Goal: Find specific page/section: Find specific page/section

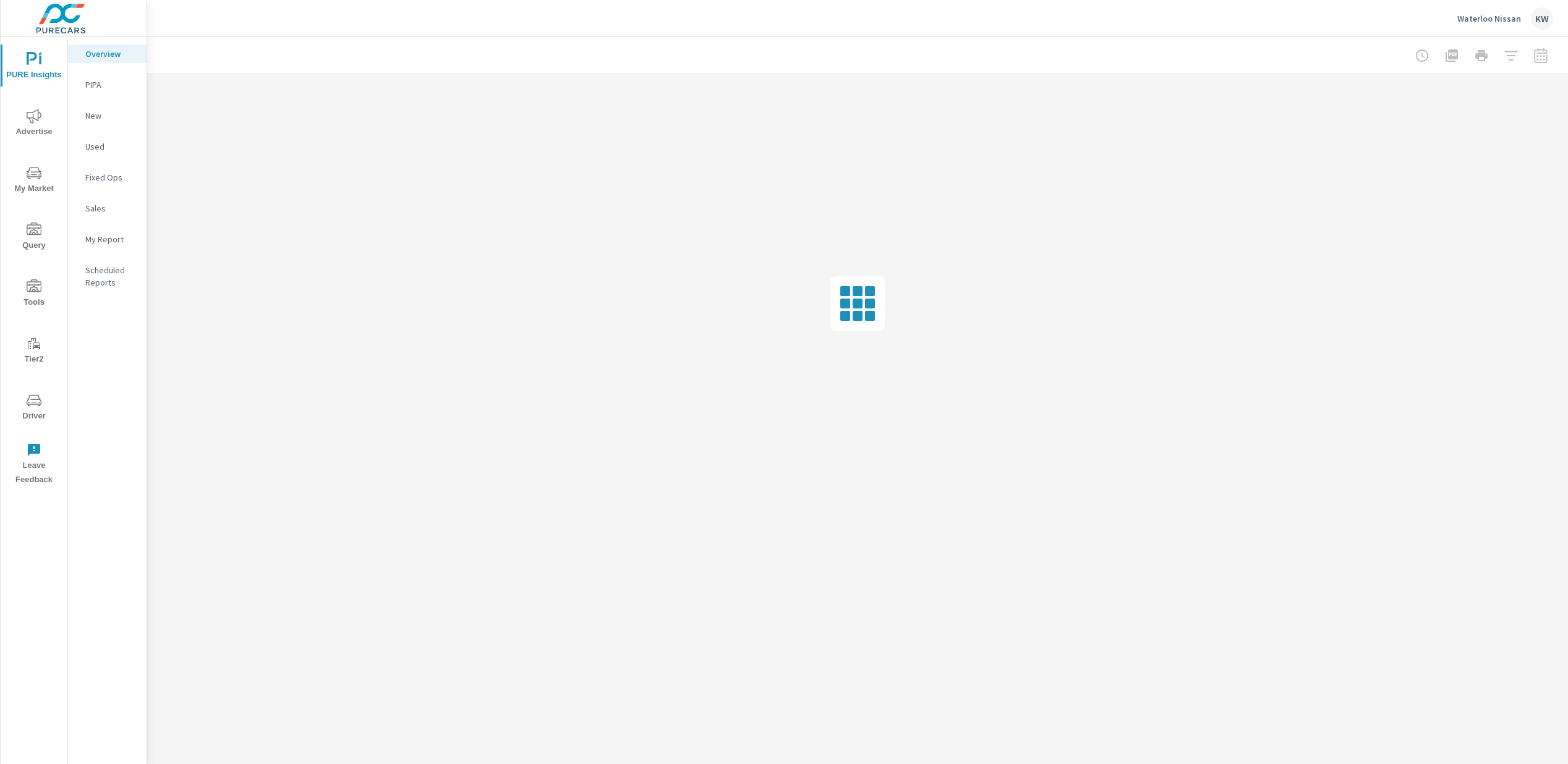
click at [31, 412] on span "Driver" at bounding box center [34, 408] width 59 height 30
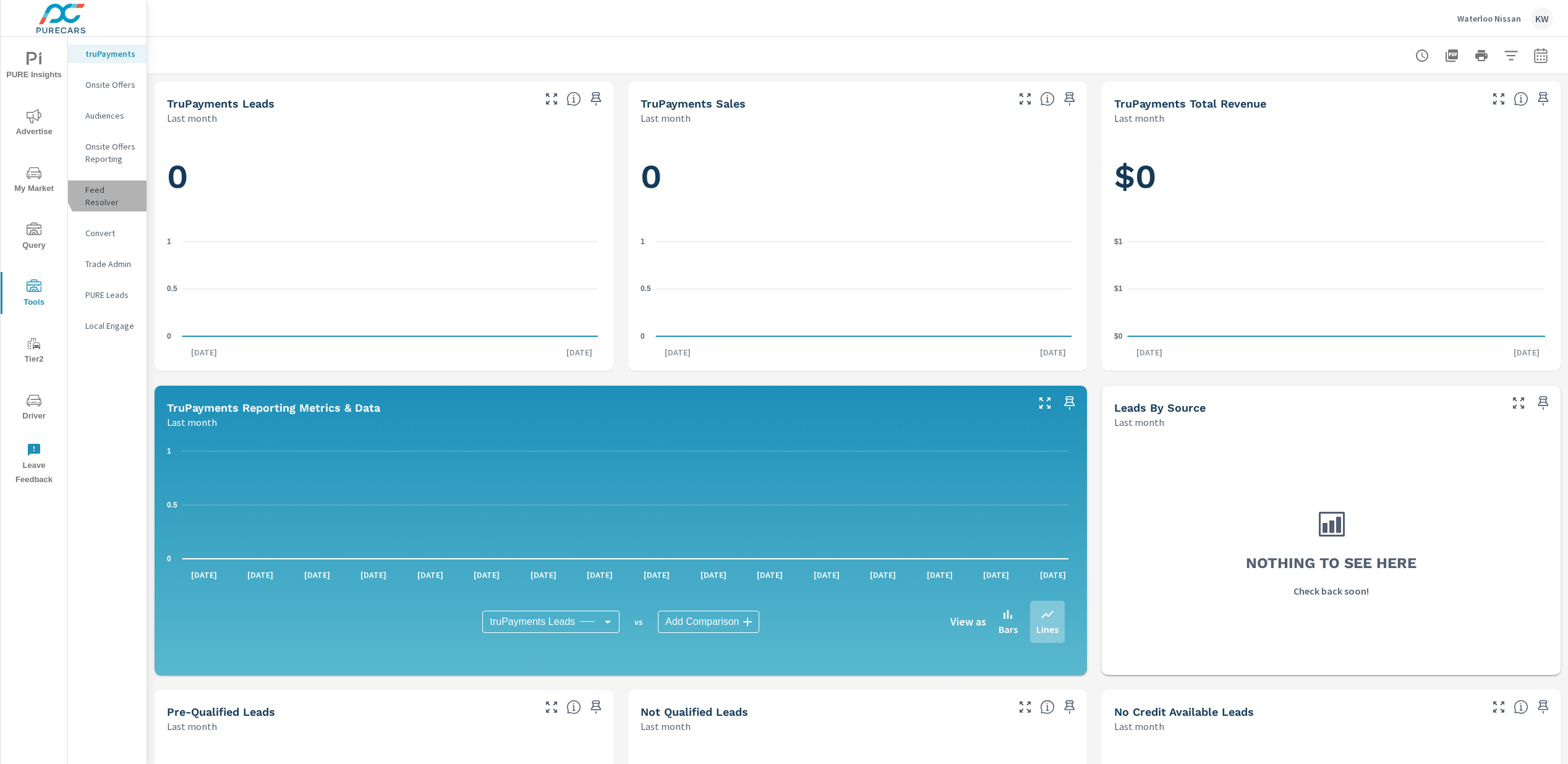
click at [110, 187] on p "Feed Resolver" at bounding box center [110, 196] width 51 height 24
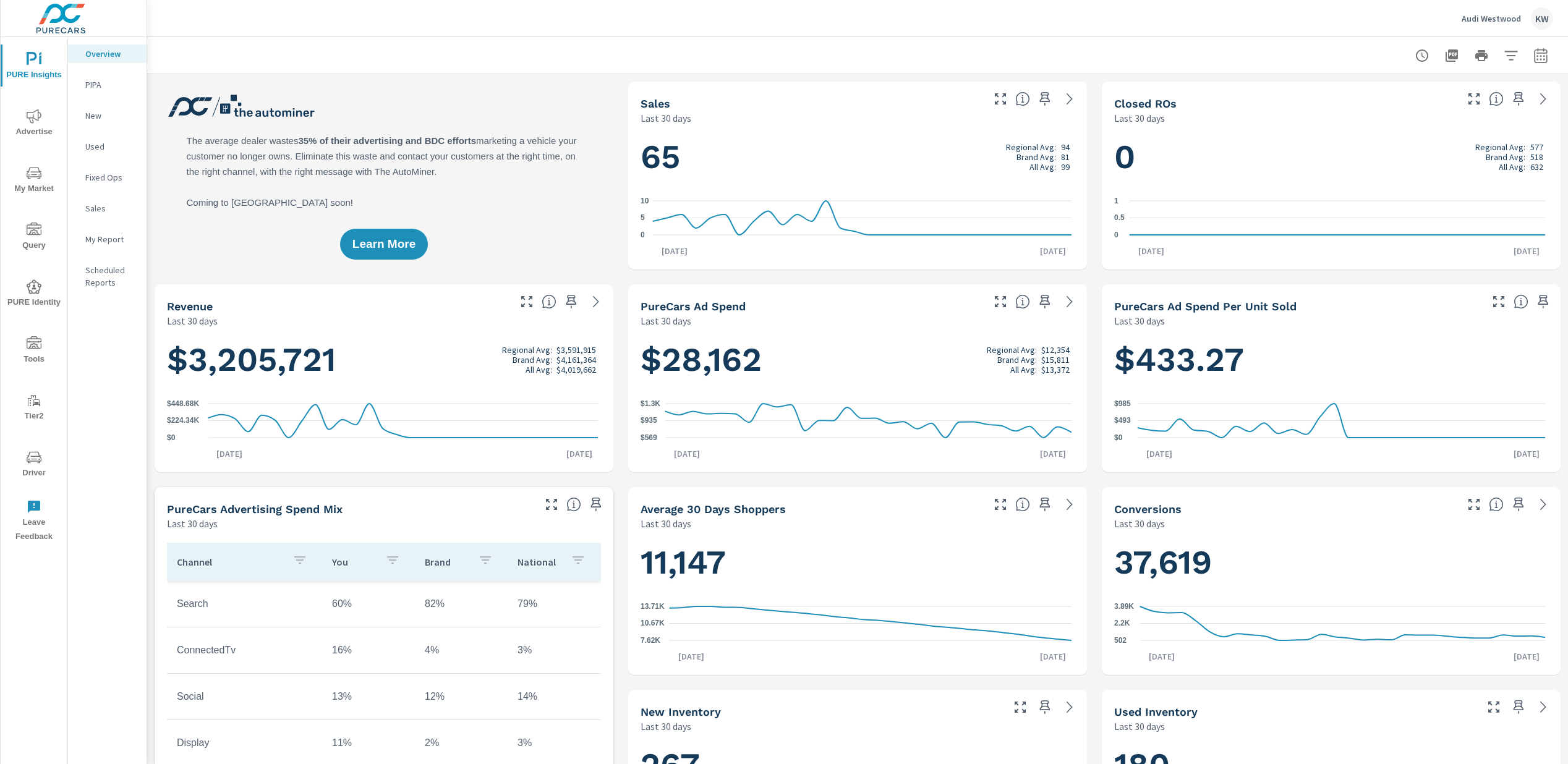
click at [40, 465] on span "Driver" at bounding box center [34, 465] width 59 height 30
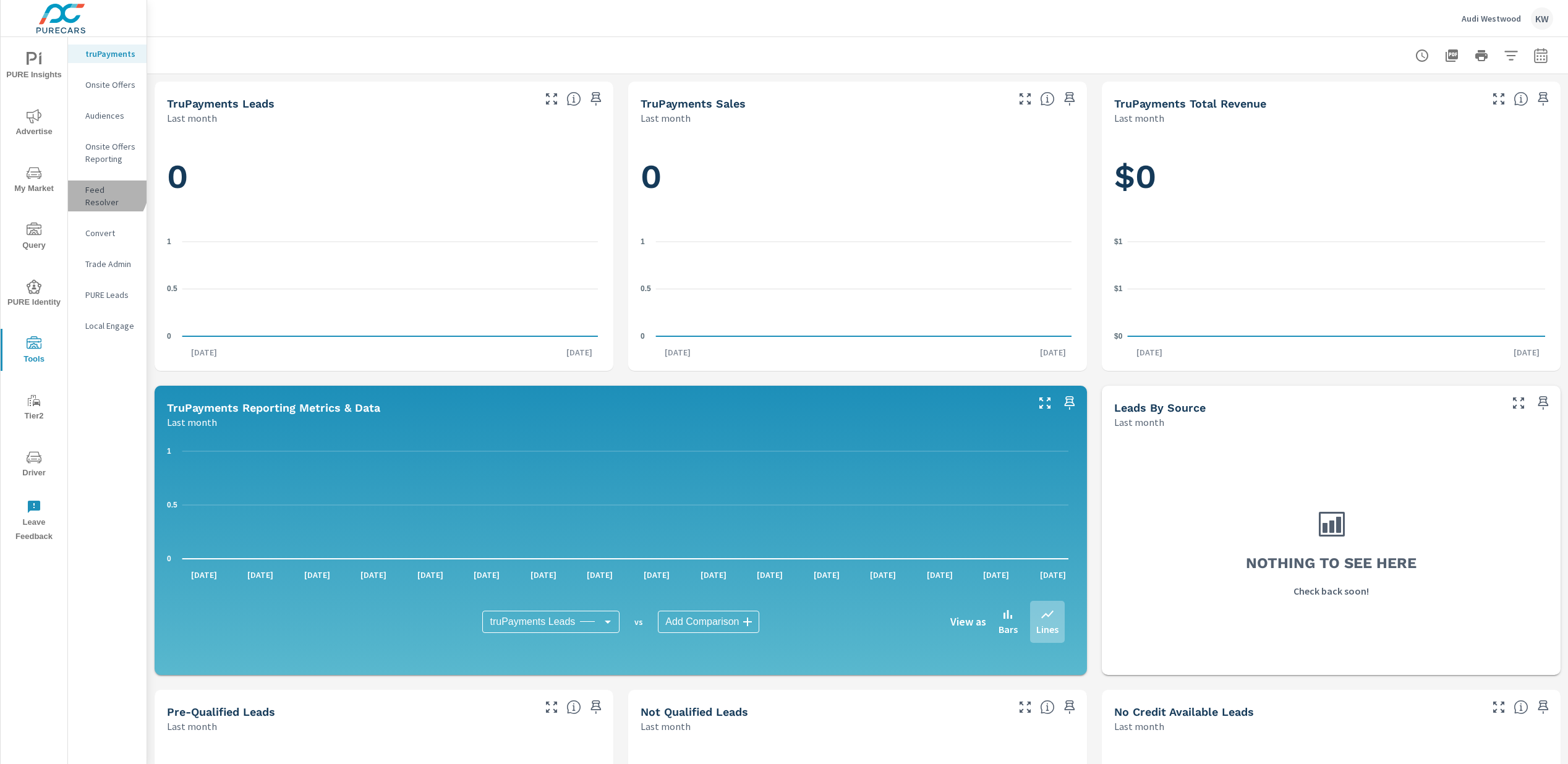
click at [103, 190] on p "Feed Resolver" at bounding box center [110, 196] width 51 height 24
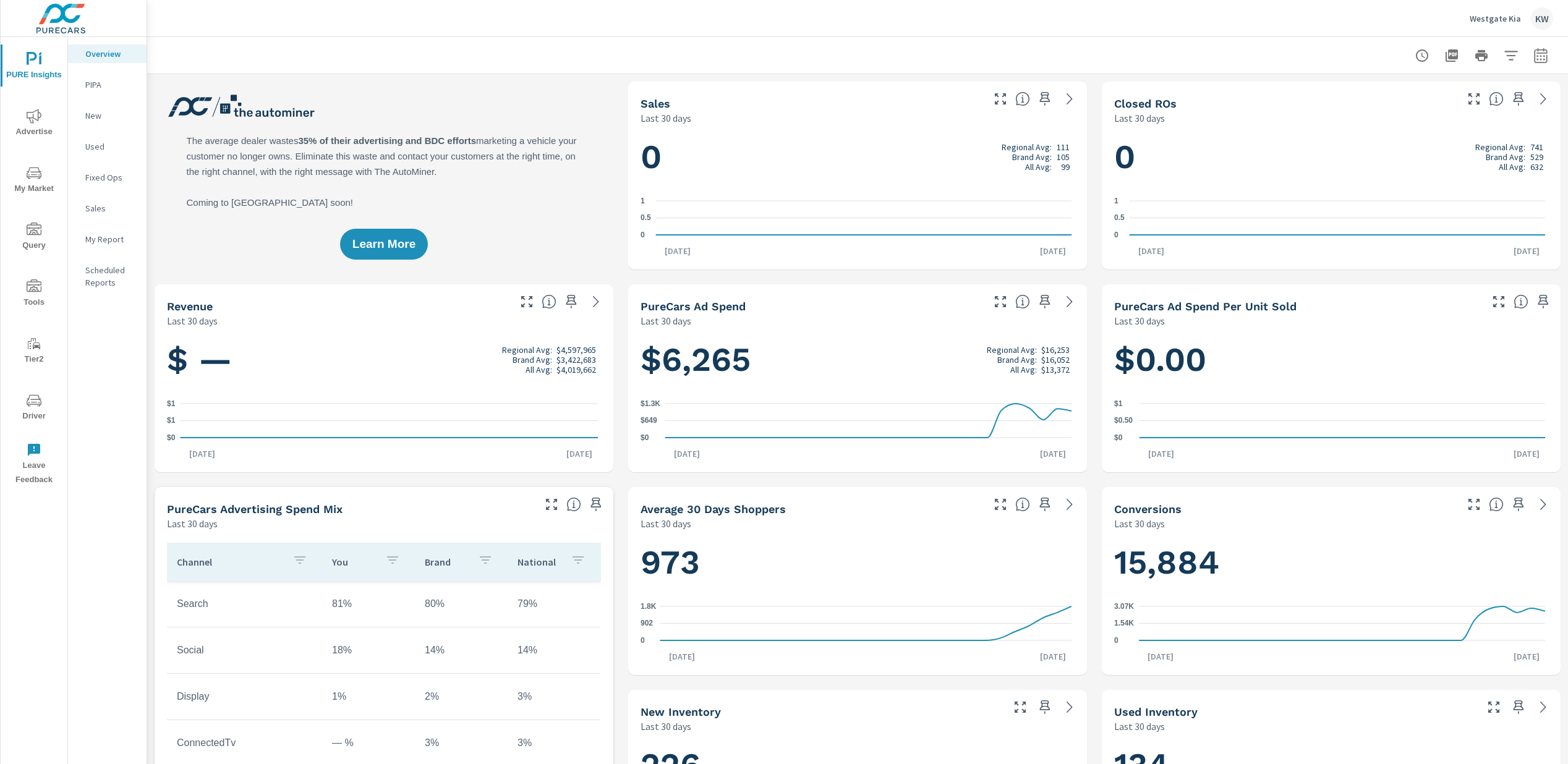
click at [44, 293] on span "Tools" at bounding box center [34, 294] width 59 height 30
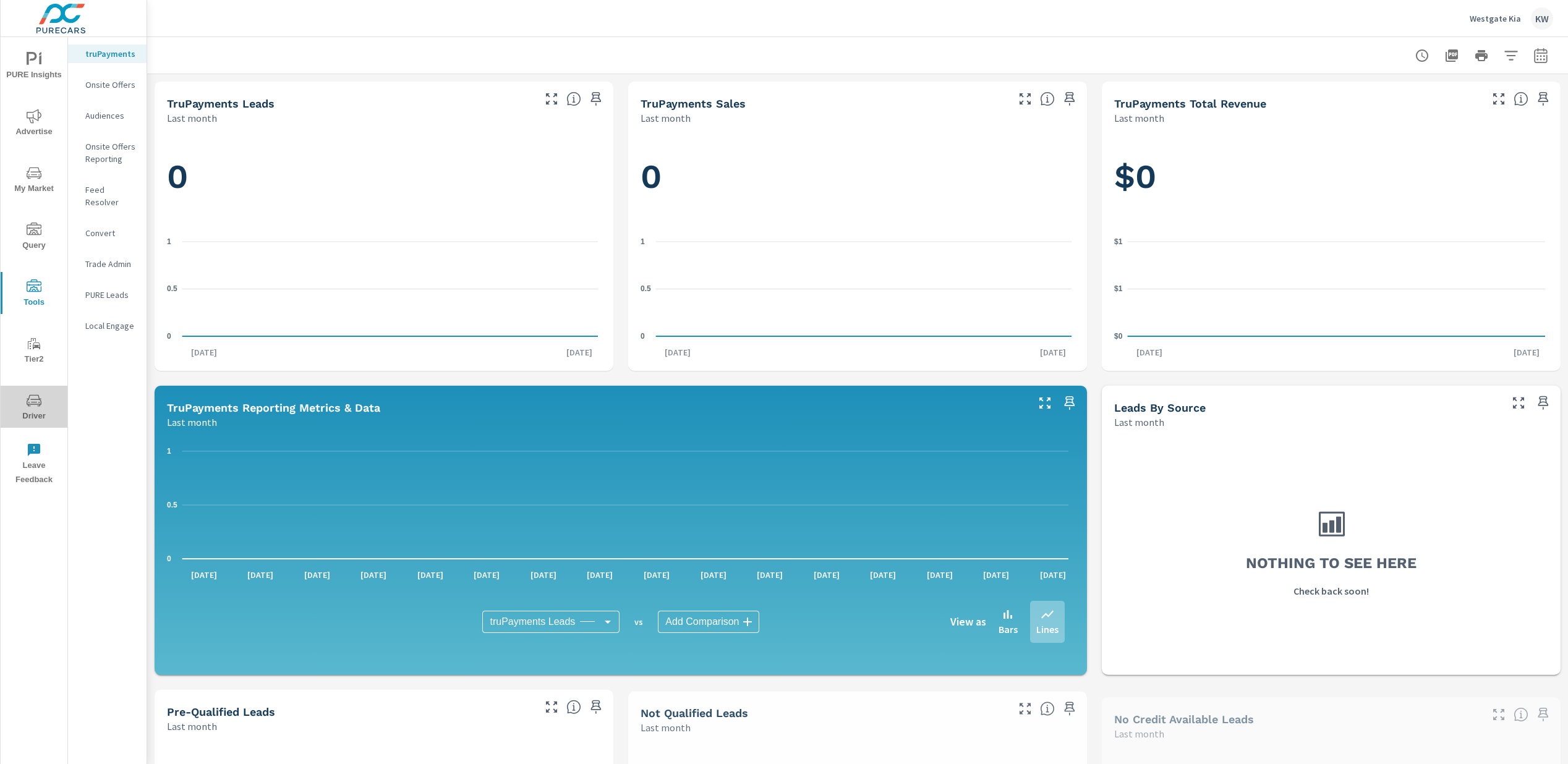
click at [33, 410] on span "Driver" at bounding box center [34, 408] width 59 height 30
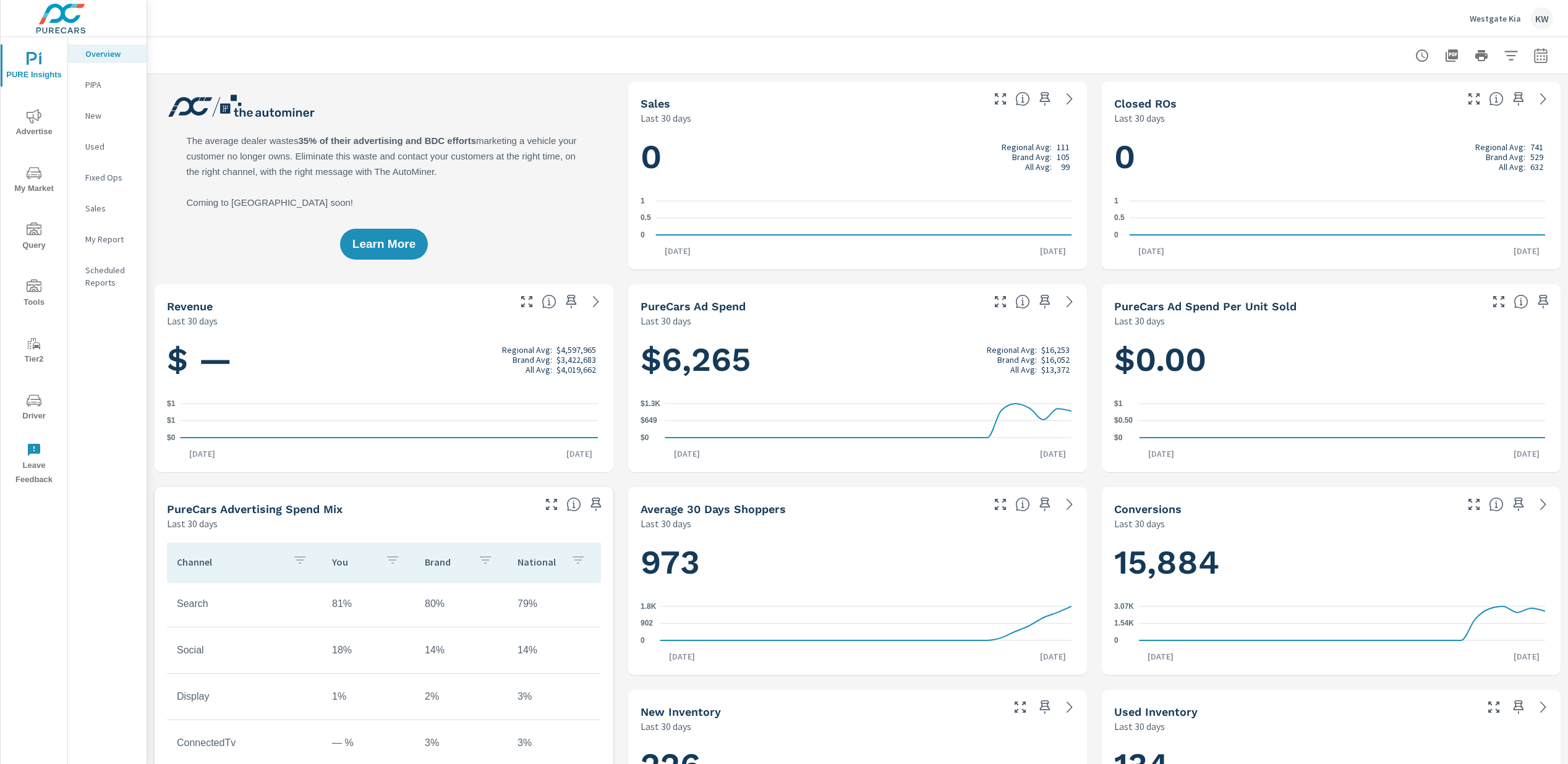
click at [33, 298] on span "Tools" at bounding box center [34, 294] width 59 height 30
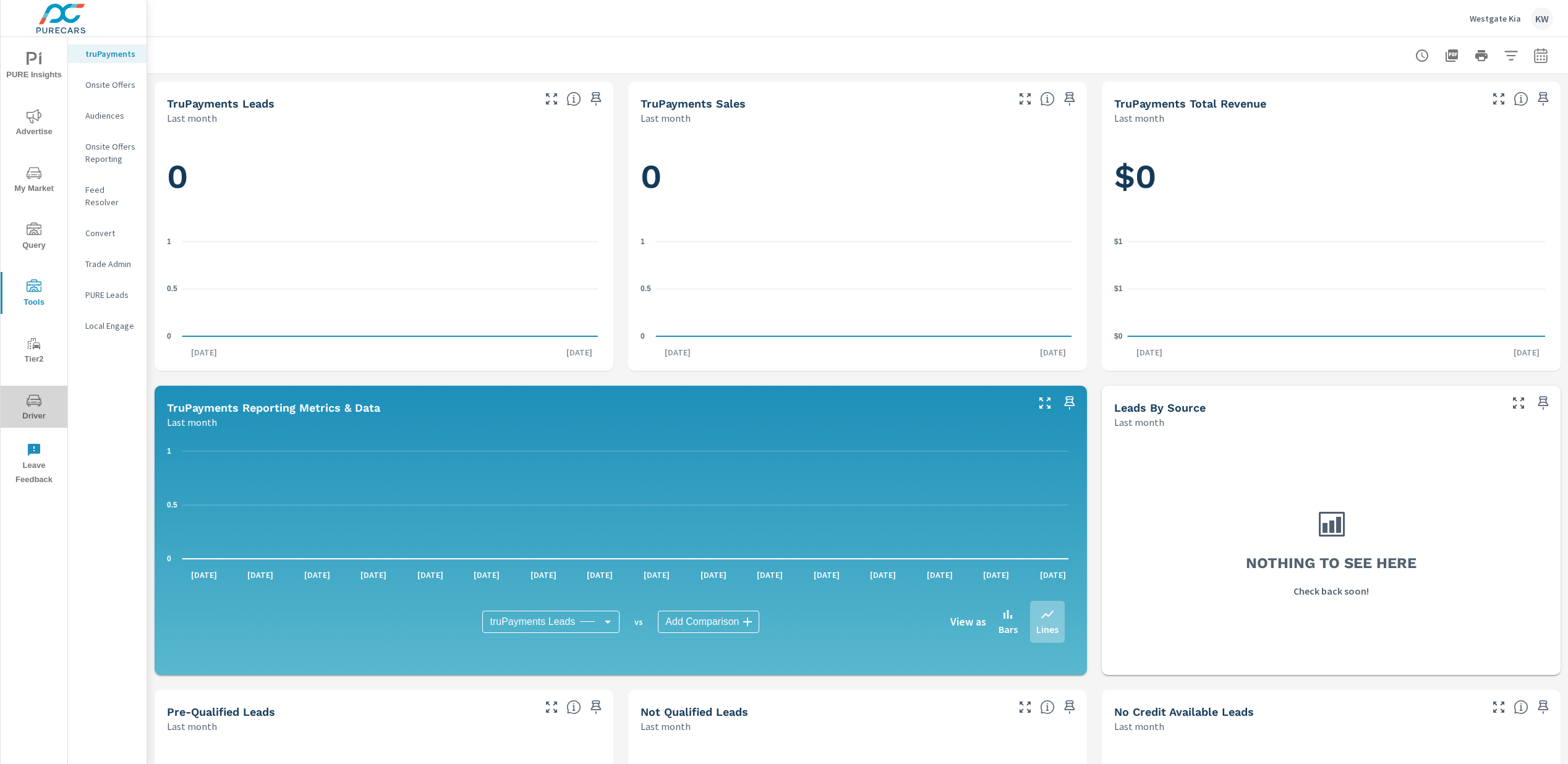
click at [41, 407] on span "Driver" at bounding box center [34, 408] width 59 height 30
